Goal: Task Accomplishment & Management: Manage account settings

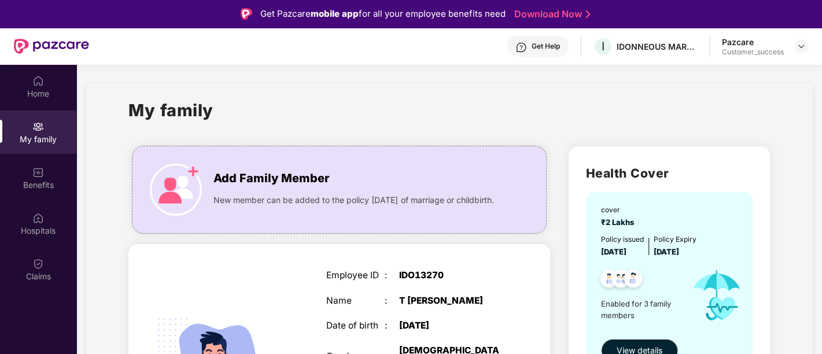
click at [35, 130] on img at bounding box center [38, 127] width 12 height 12
click at [801, 40] on div at bounding box center [801, 46] width 14 height 14
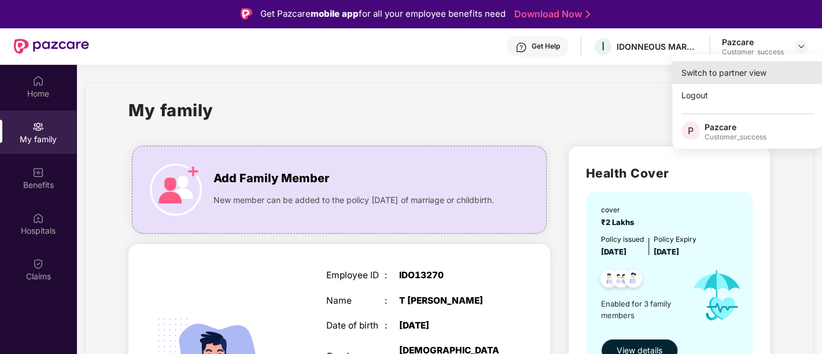
click at [767, 70] on div "Switch to partner view" at bounding box center [747, 72] width 150 height 23
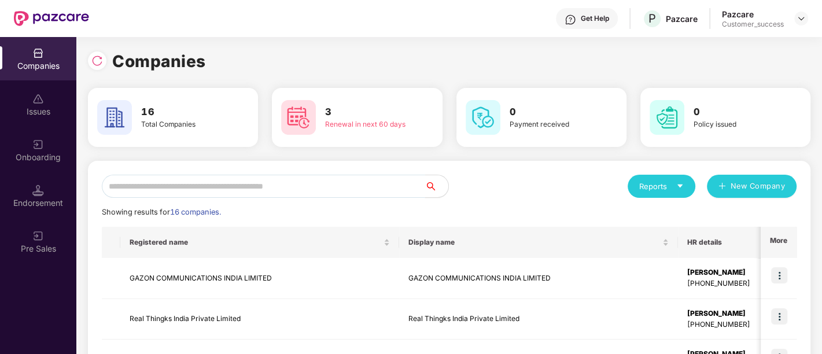
click at [251, 191] on input "text" at bounding box center [263, 186] width 323 height 23
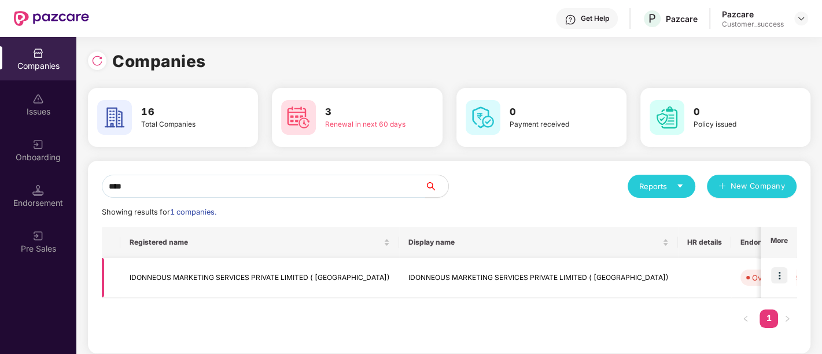
type input "****"
click at [781, 272] on img at bounding box center [779, 275] width 16 height 16
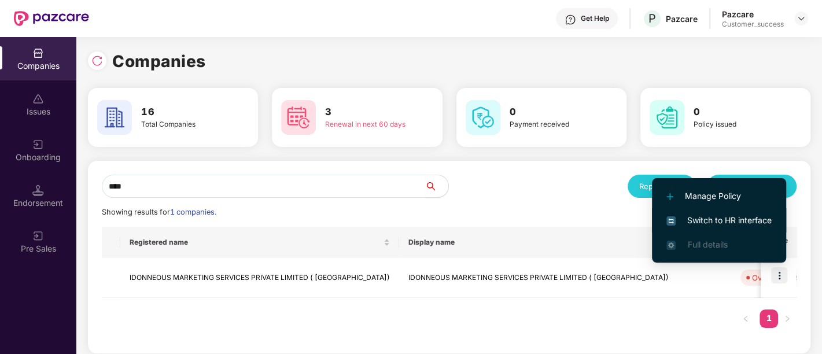
click at [721, 215] on span "Switch to HR interface" at bounding box center [718, 220] width 105 height 13
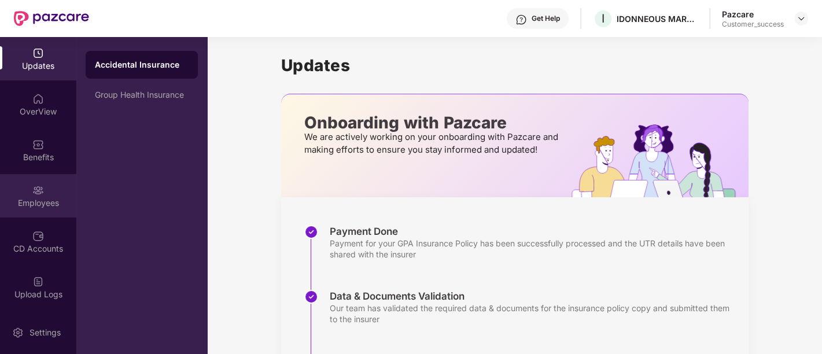
click at [25, 196] on div "Employees" at bounding box center [38, 195] width 76 height 43
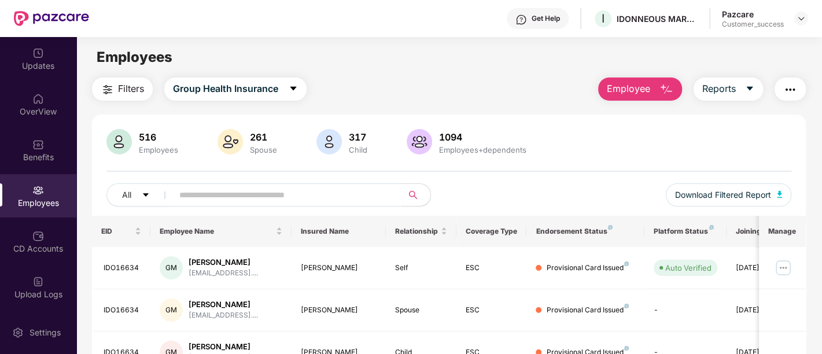
click at [657, 82] on button "Employee" at bounding box center [640, 89] width 84 height 23
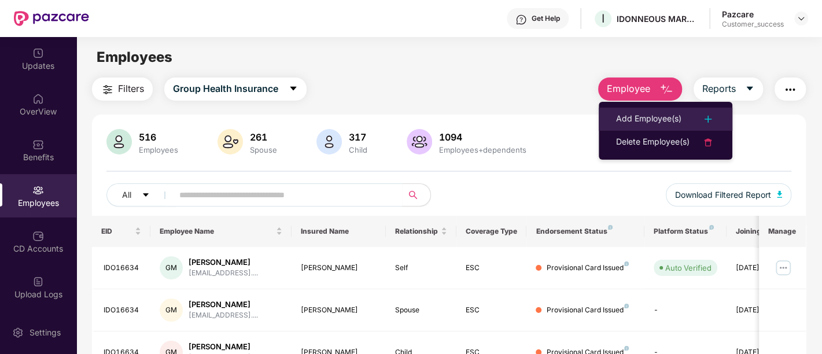
click at [652, 109] on li "Add Employee(s)" at bounding box center [666, 119] width 134 height 23
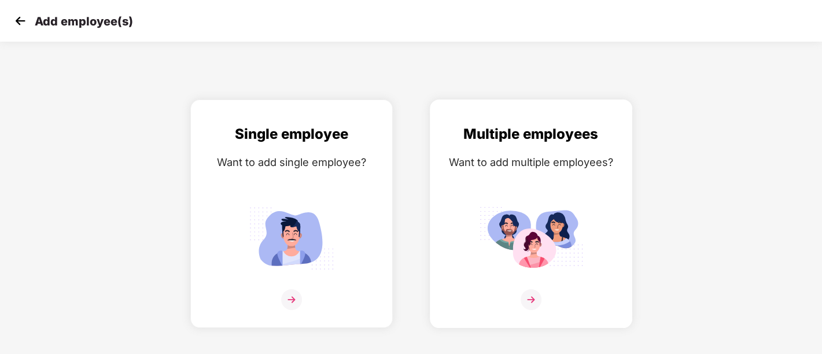
click at [543, 235] on img at bounding box center [531, 238] width 104 height 72
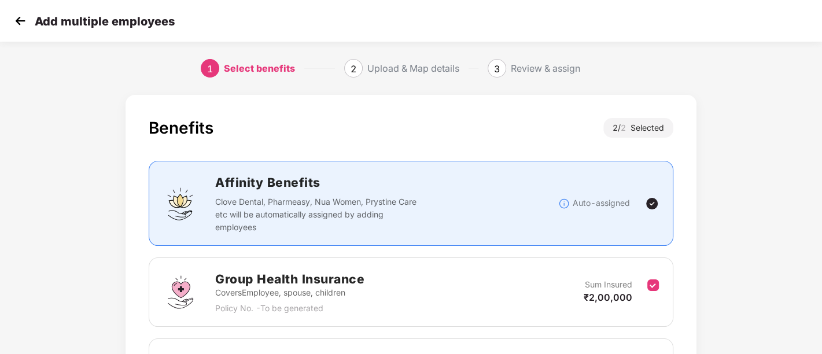
scroll to position [153, 0]
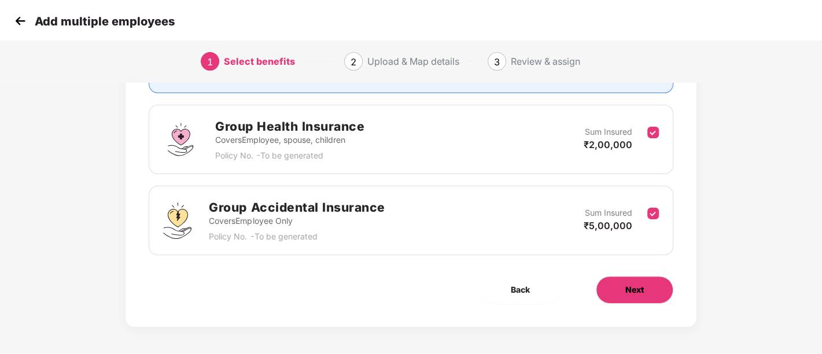
click at [629, 285] on span "Next" at bounding box center [634, 289] width 19 height 13
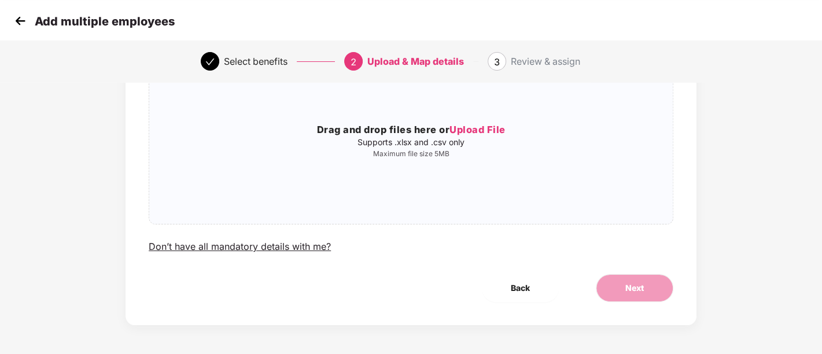
scroll to position [0, 0]
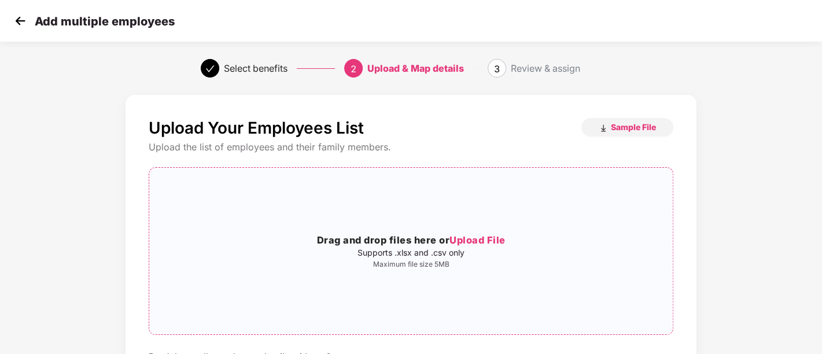
click at [443, 245] on h3 "Drag and drop files here or Upload File" at bounding box center [411, 240] width 524 height 15
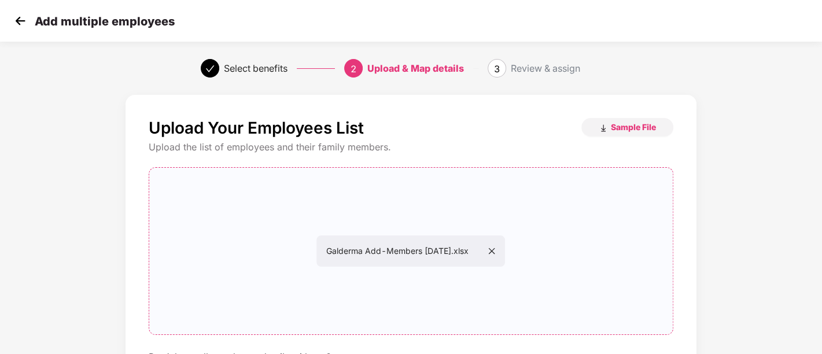
scroll to position [111, 0]
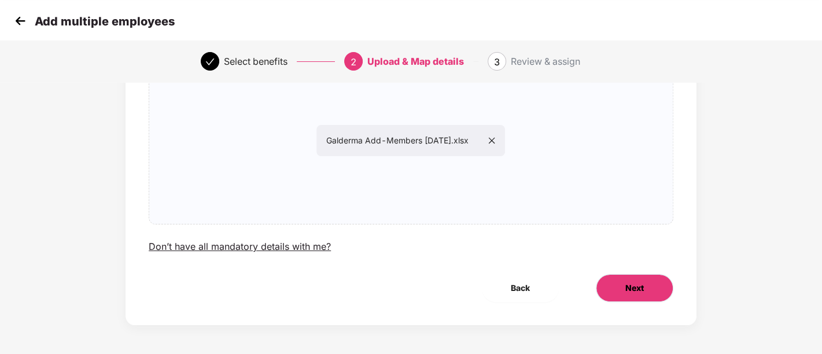
click at [641, 282] on span "Next" at bounding box center [634, 288] width 19 height 13
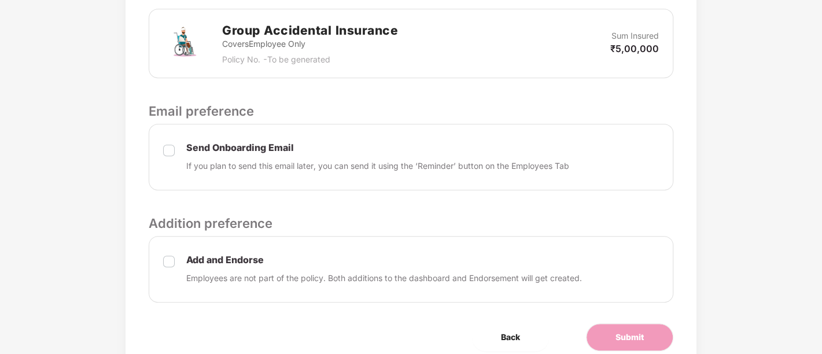
scroll to position [479, 0]
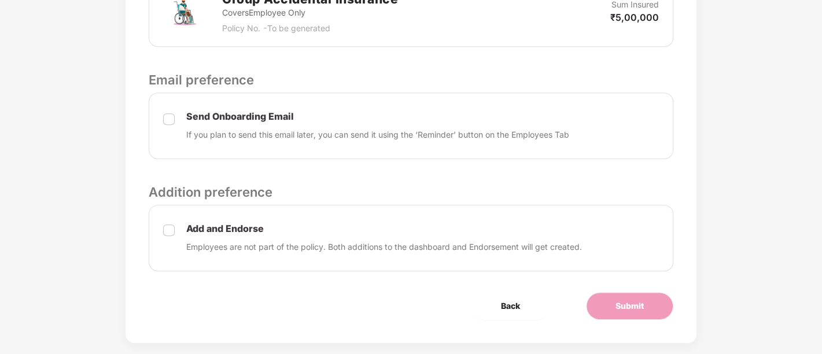
click at [187, 113] on p "Send Onboarding Email" at bounding box center [377, 117] width 383 height 12
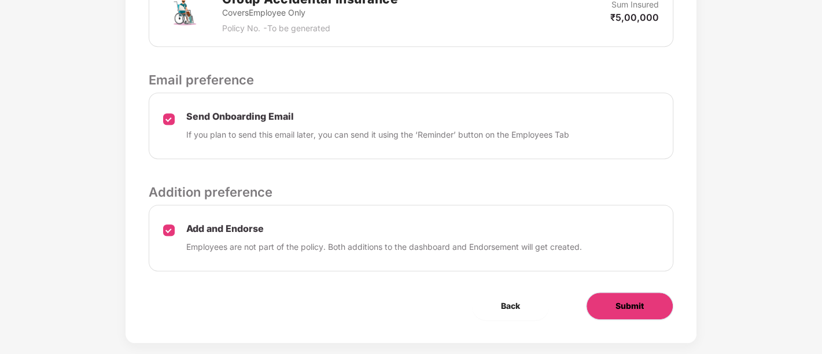
click at [620, 305] on span "Submit" at bounding box center [630, 306] width 28 height 13
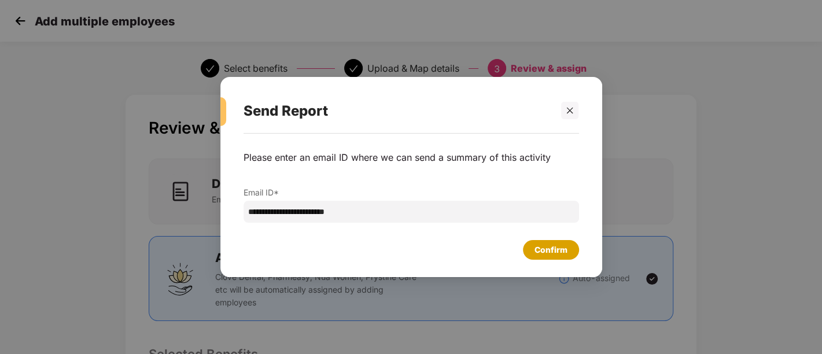
click at [559, 245] on div "Confirm" at bounding box center [551, 250] width 33 height 13
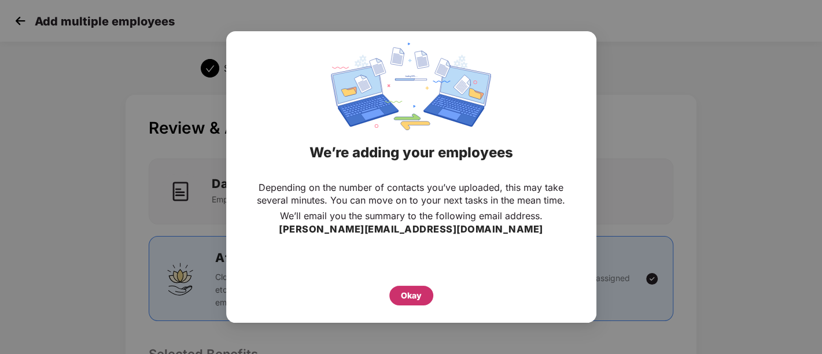
click at [410, 293] on div "Okay" at bounding box center [411, 295] width 21 height 13
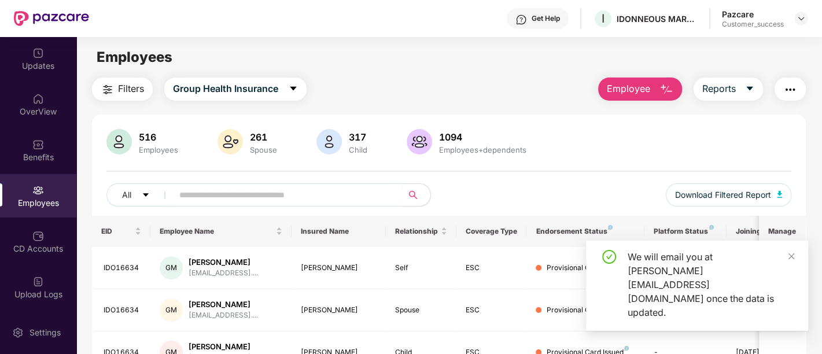
click at [669, 91] on img "button" at bounding box center [667, 90] width 14 height 14
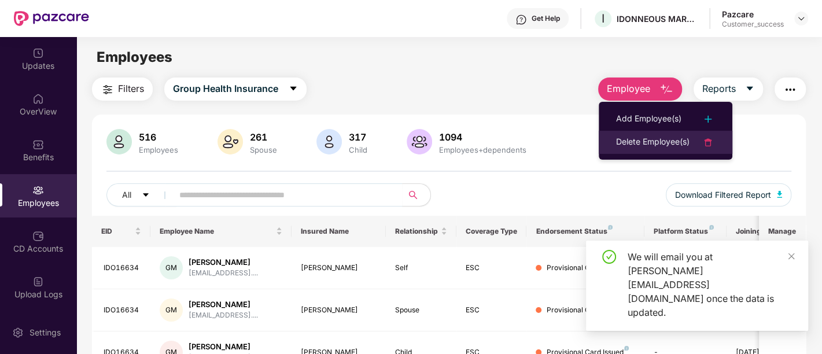
click at [645, 139] on div "Delete Employee(s)" at bounding box center [652, 142] width 73 height 14
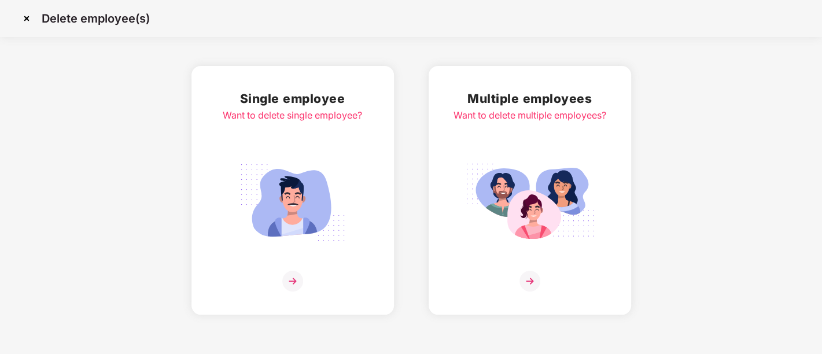
click at [504, 189] on img at bounding box center [530, 202] width 130 height 90
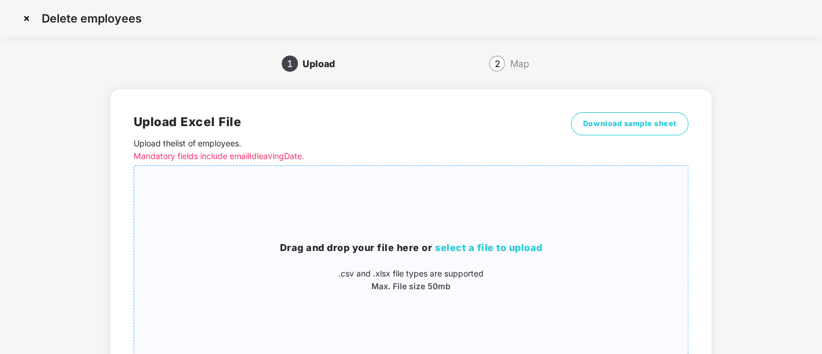
click at [488, 250] on span "select a file to upload" at bounding box center [489, 248] width 108 height 12
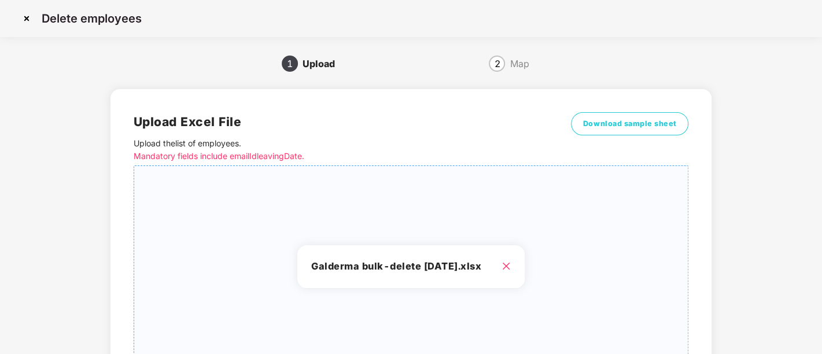
scroll to position [109, 0]
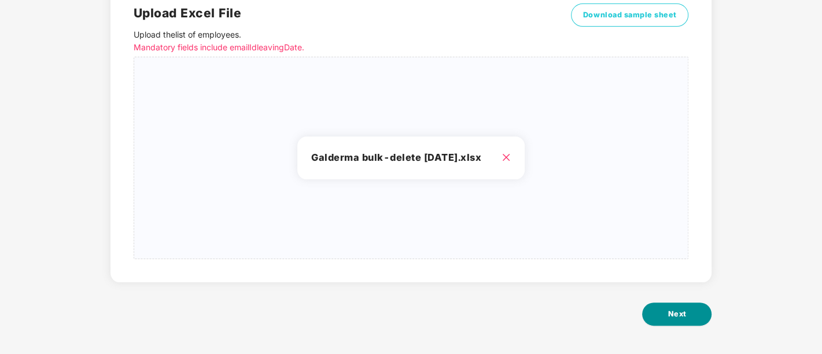
click at [664, 308] on button "Next" at bounding box center [676, 314] width 69 height 23
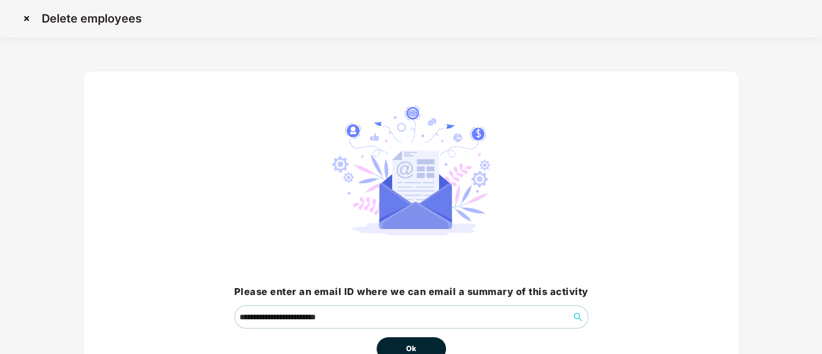
scroll to position [72, 0]
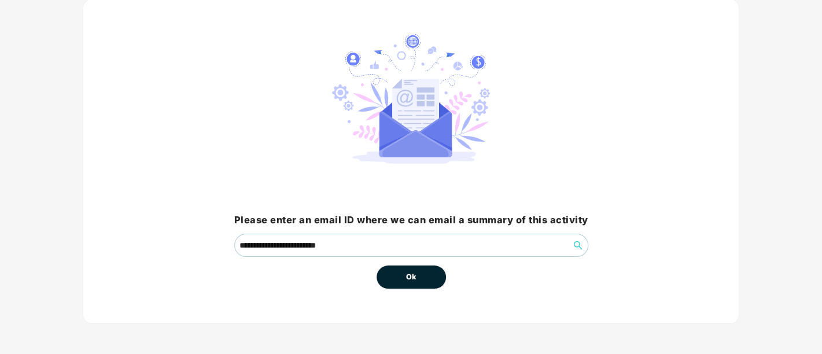
click at [413, 279] on span "Ok" at bounding box center [411, 277] width 10 height 12
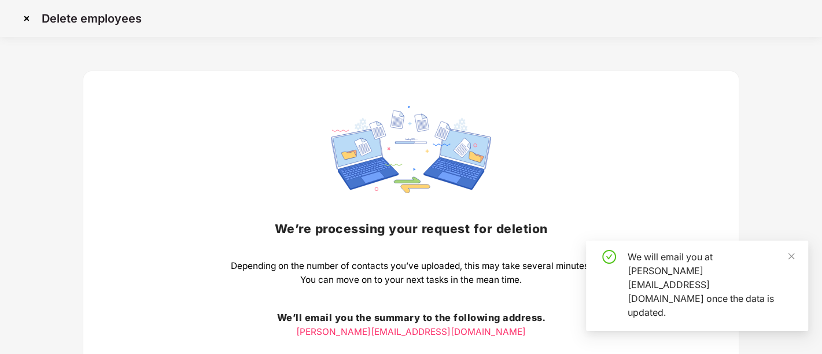
click at [422, 348] on div "We’re processing your request for deletion Depending on the number of contacts …" at bounding box center [411, 253] width 360 height 294
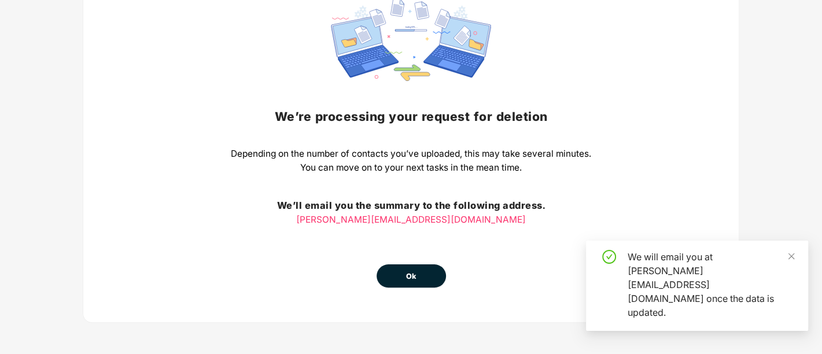
click at [406, 271] on span "Ok" at bounding box center [411, 277] width 10 height 12
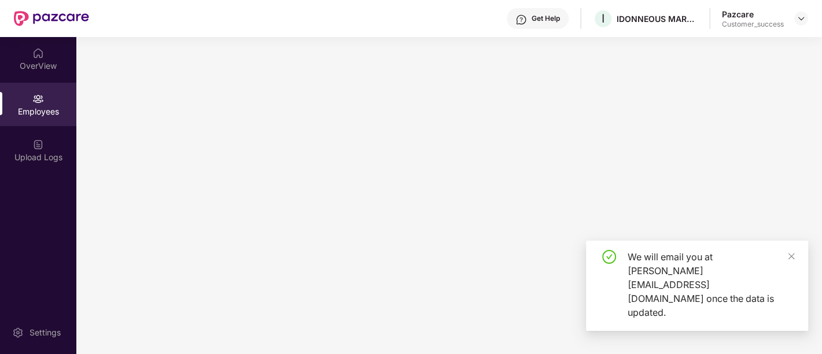
scroll to position [0, 0]
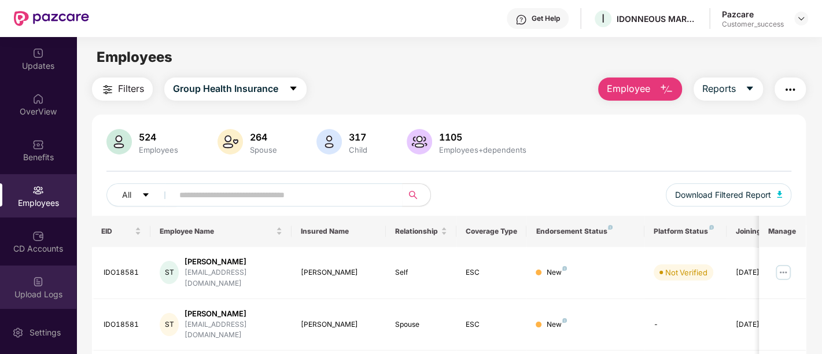
click at [47, 275] on div "Upload Logs" at bounding box center [38, 287] width 76 height 43
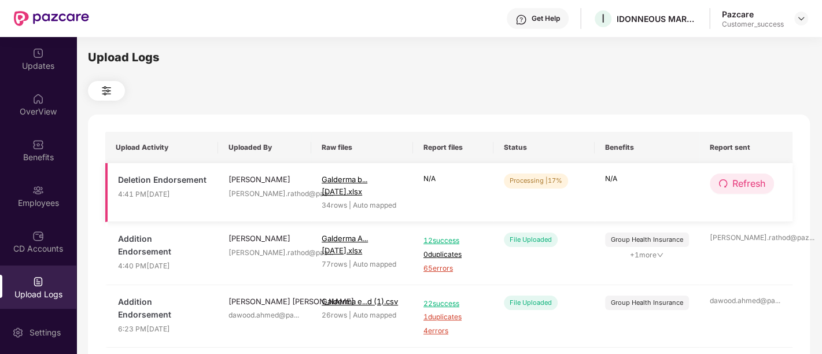
click at [749, 189] on span "Refresh" at bounding box center [748, 183] width 33 height 14
click at [749, 189] on span "Refresh" at bounding box center [749, 183] width 33 height 14
click at [750, 179] on span "Refresh" at bounding box center [748, 183] width 33 height 14
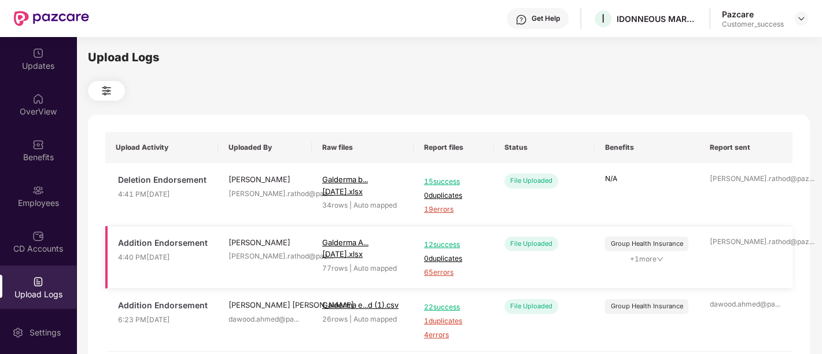
click at [439, 270] on span "65 errors" at bounding box center [454, 272] width 60 height 11
click at [651, 260] on span "+ 1 more" at bounding box center [647, 259] width 84 height 11
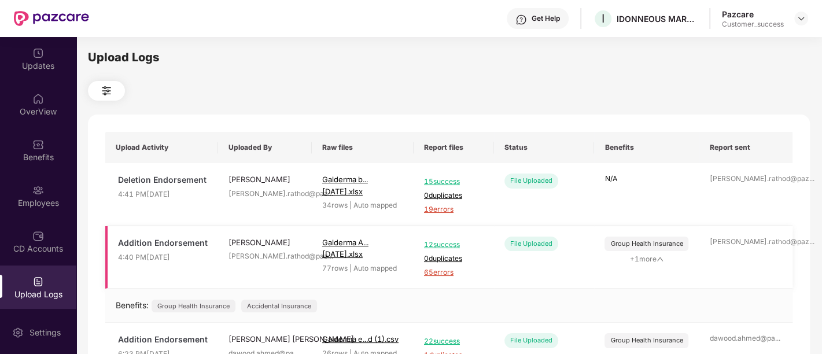
click at [651, 260] on span "+ 1 more" at bounding box center [647, 259] width 84 height 11
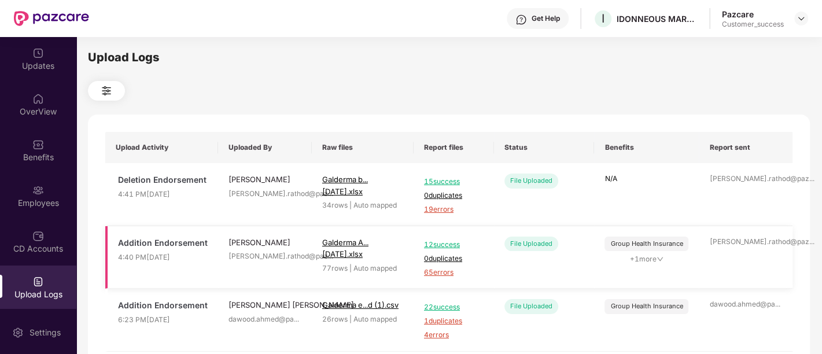
click at [651, 260] on span "+ 1 more" at bounding box center [647, 259] width 84 height 11
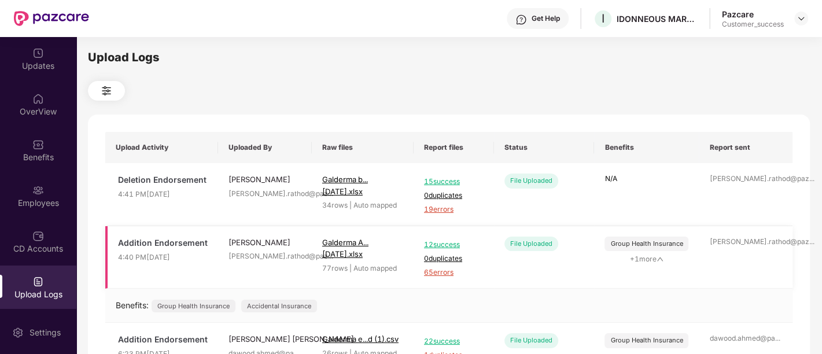
click at [651, 260] on span "+ 1 more" at bounding box center [647, 259] width 84 height 11
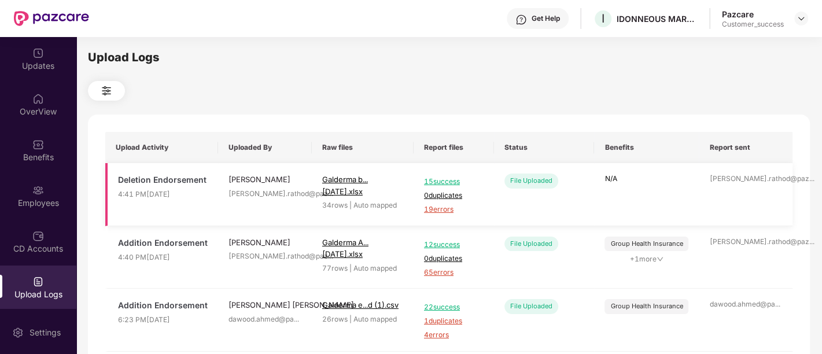
click at [432, 209] on span "19 errors" at bounding box center [454, 209] width 60 height 11
